Goal: Information Seeking & Learning: Learn about a topic

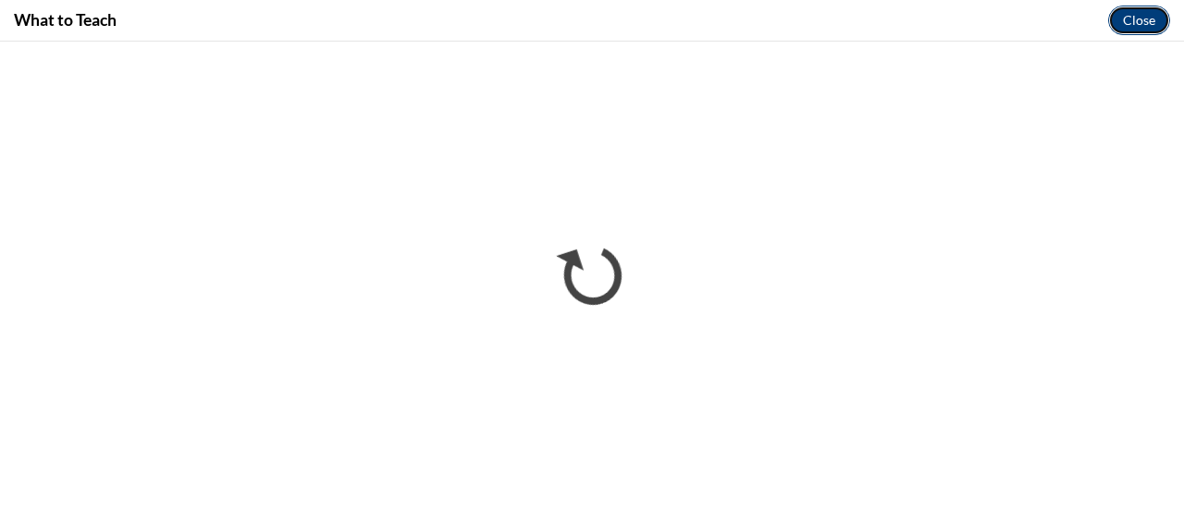
click at [1145, 23] on button "Close" at bounding box center [1139, 21] width 62 height 30
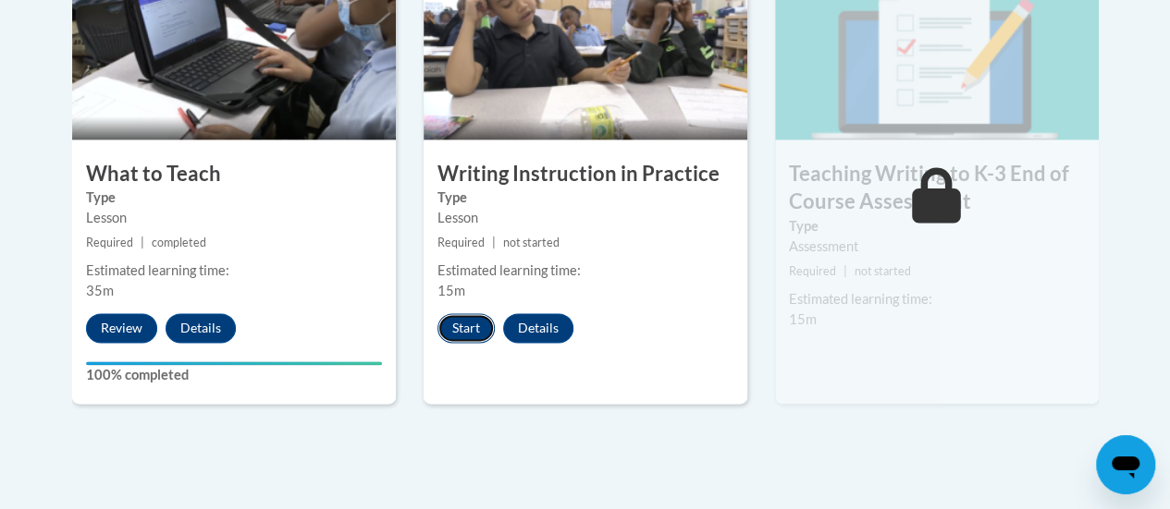
click at [473, 324] on button "Start" at bounding box center [465, 328] width 57 height 30
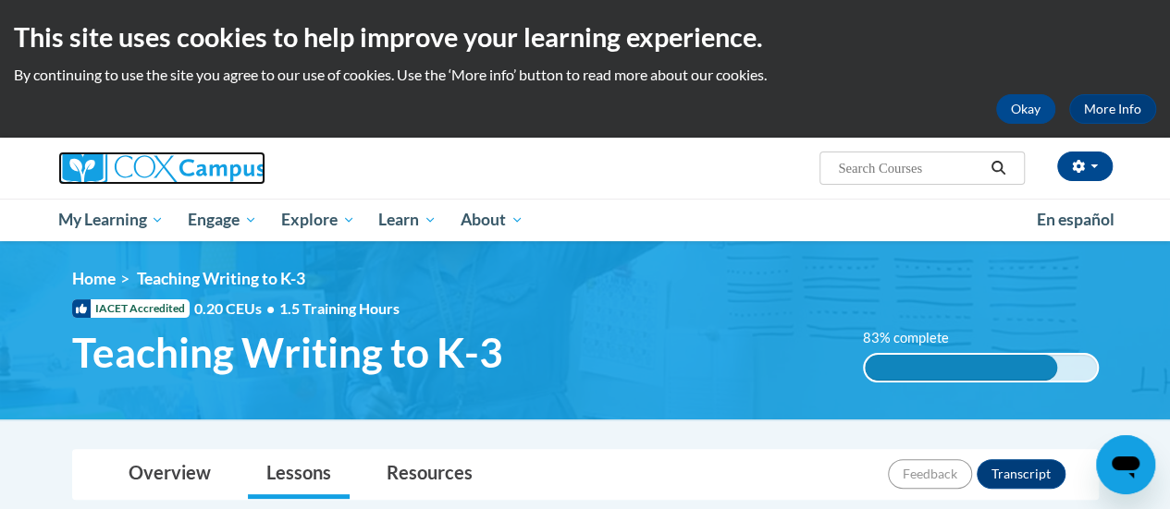
click at [153, 171] on img at bounding box center [161, 168] width 207 height 33
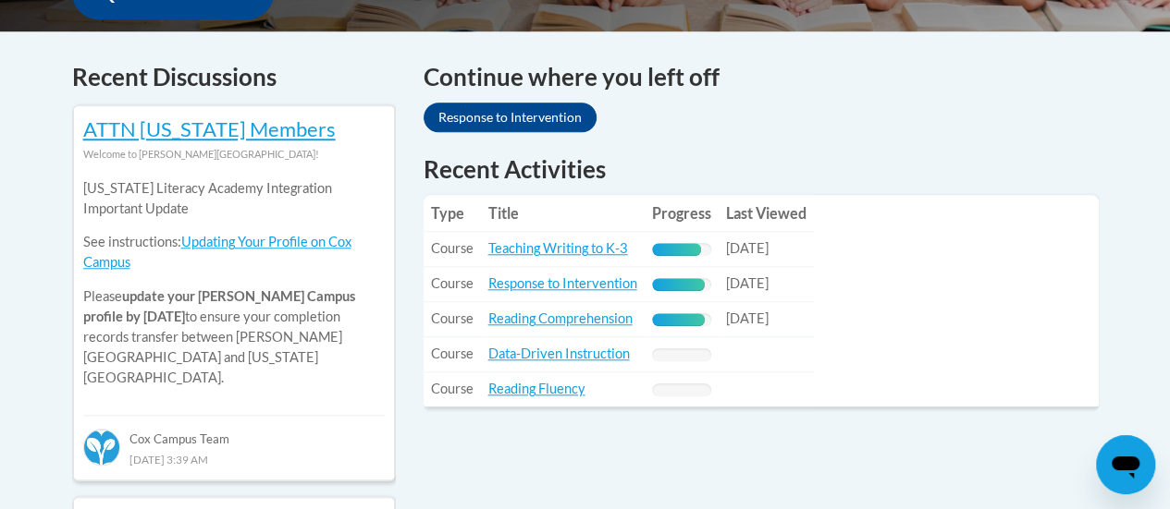
scroll to position [756, 0]
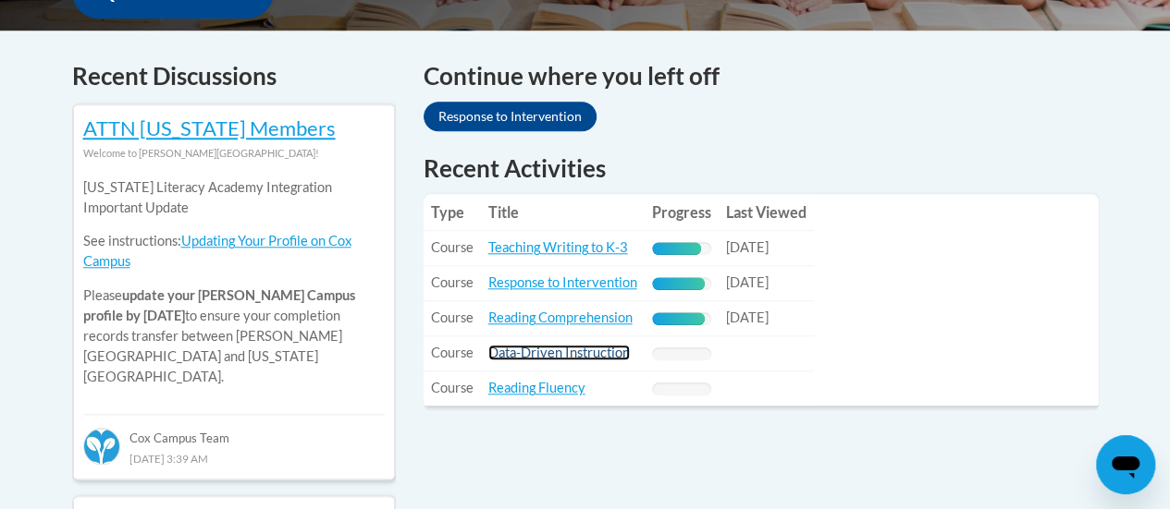
click at [567, 345] on link "Data-Driven Instruction" at bounding box center [558, 353] width 141 height 16
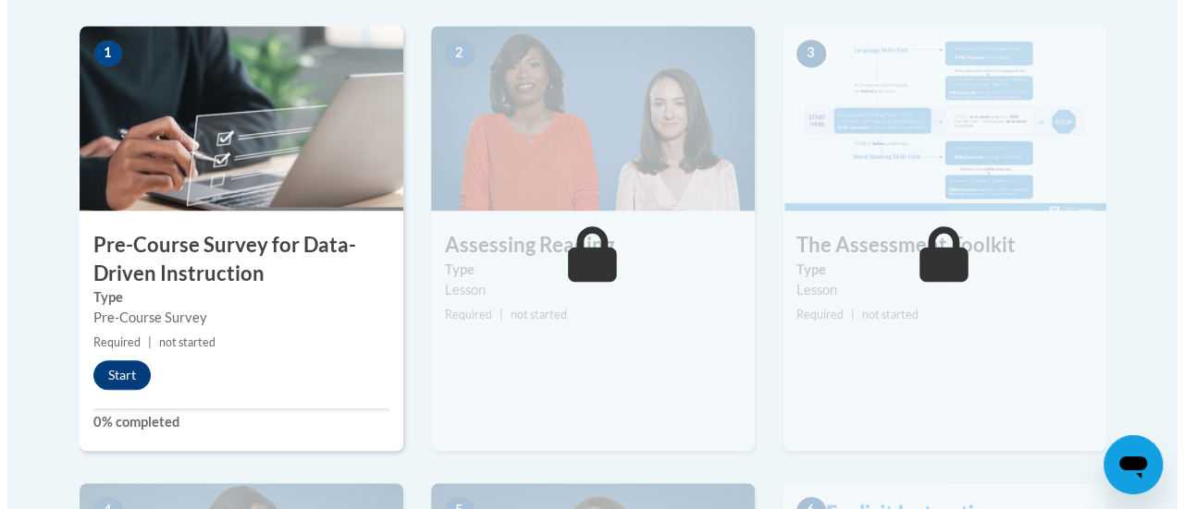
scroll to position [595, 0]
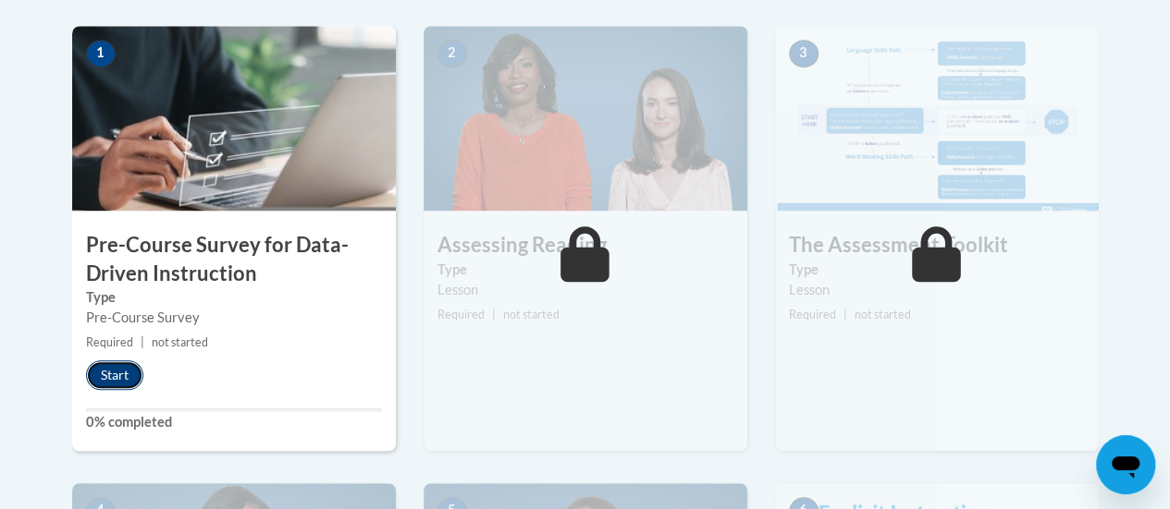
click at [112, 372] on button "Start" at bounding box center [114, 376] width 57 height 30
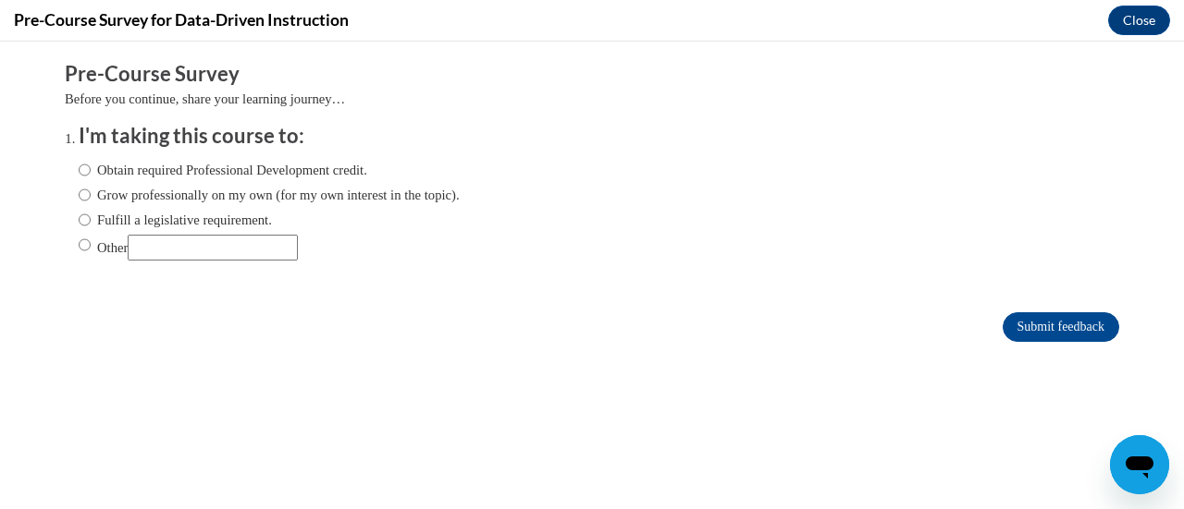
scroll to position [0, 0]
click at [248, 163] on label "Obtain required Professional Development credit." at bounding box center [223, 170] width 288 height 20
click at [91, 163] on input "Obtain required Professional Development credit." at bounding box center [85, 170] width 12 height 20
radio input "true"
click at [1054, 337] on input "Submit feedback" at bounding box center [1060, 328] width 117 height 30
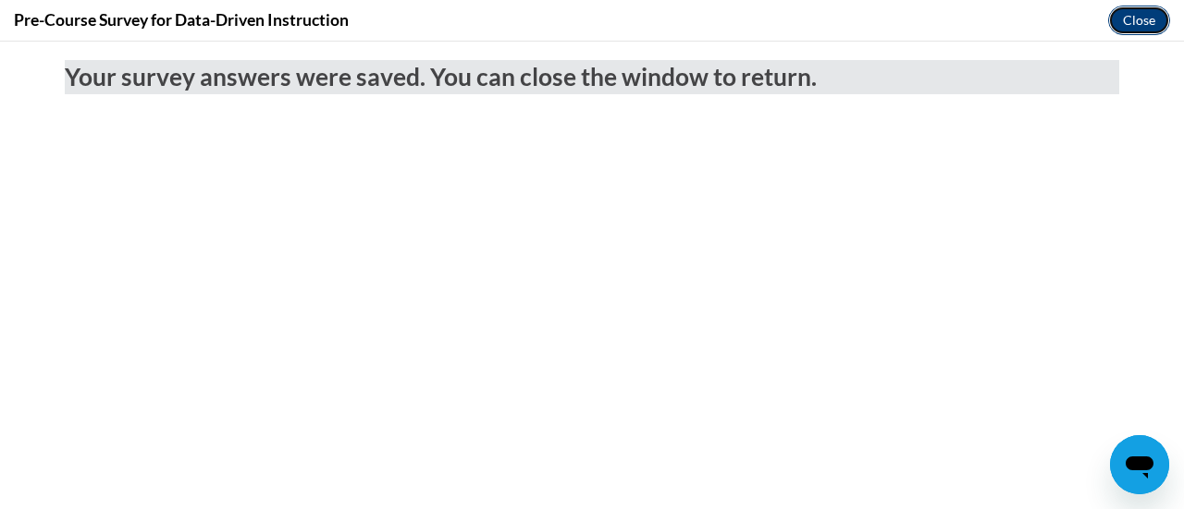
click at [1141, 23] on button "Close" at bounding box center [1139, 21] width 62 height 30
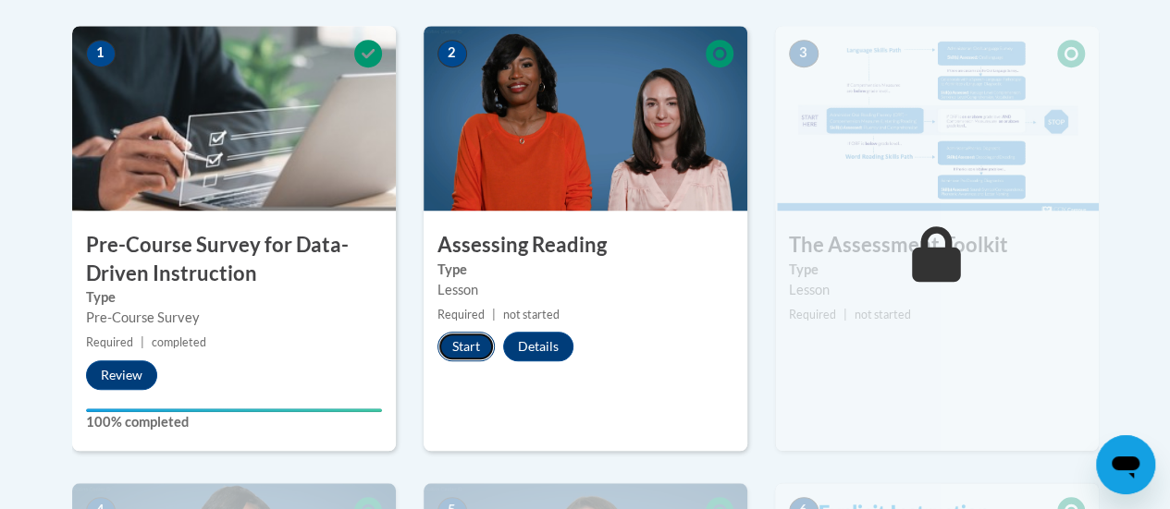
click at [453, 347] on button "Start" at bounding box center [465, 347] width 57 height 30
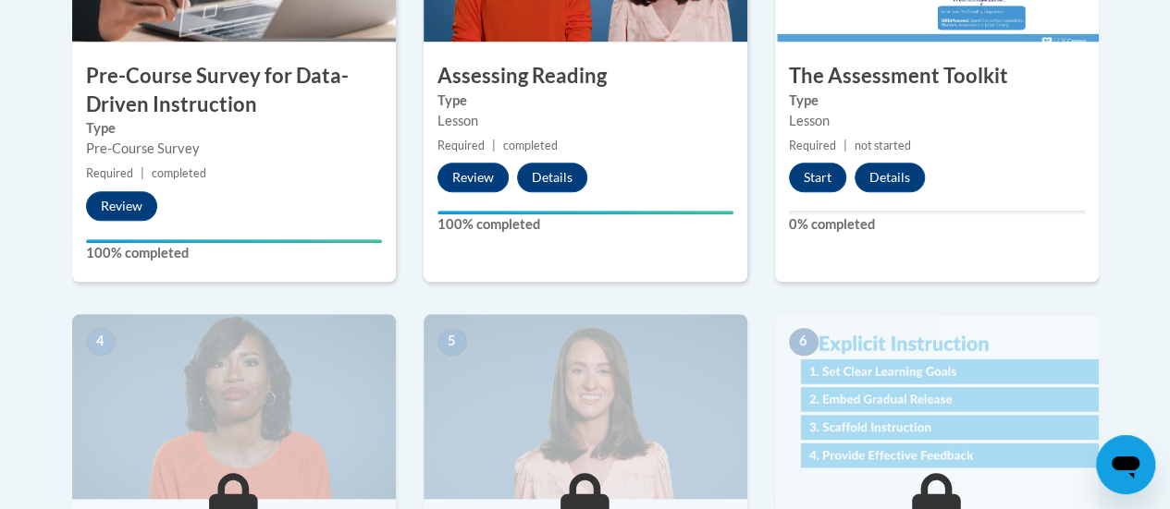
scroll to position [764, 0]
